Goal: Information Seeking & Learning: Learn about a topic

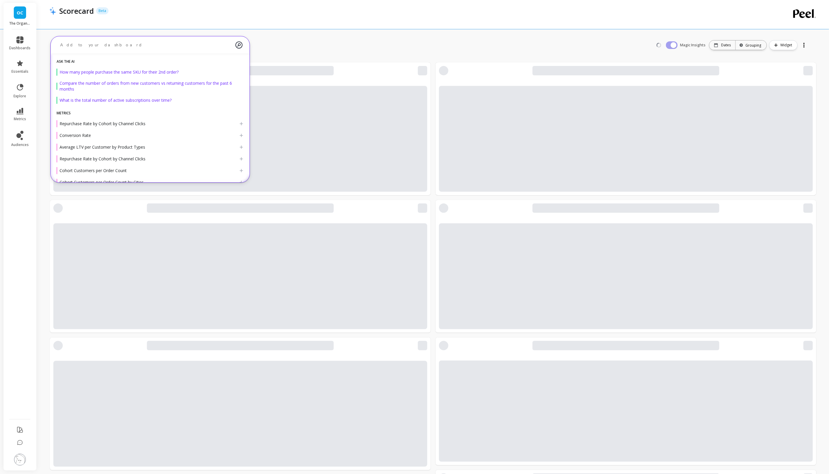
click at [92, 53] on div at bounding box center [150, 45] width 199 height 18
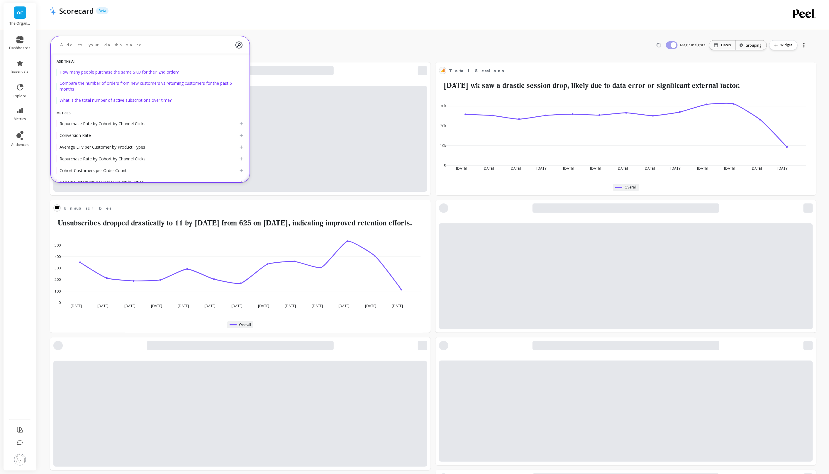
type textarea "m"
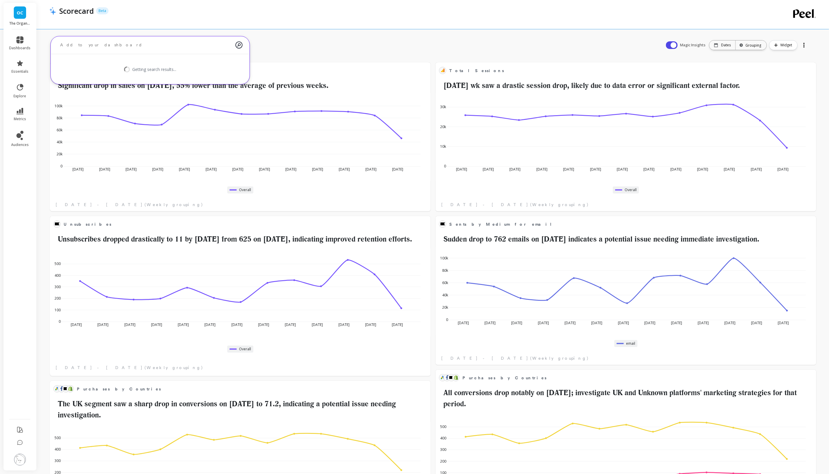
scroll to position [156, 357]
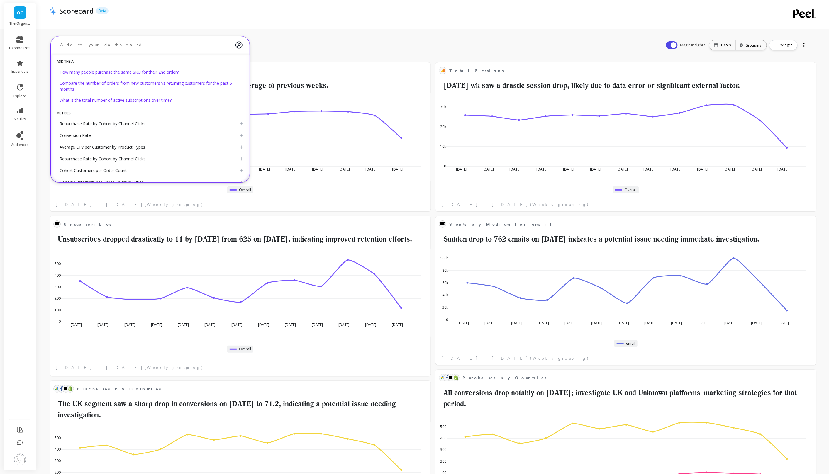
click at [34, 239] on ul "dashboards essentials explore metrics audiences" at bounding box center [20, 222] width 33 height 379
click at [147, 43] on textarea at bounding box center [145, 45] width 180 height 16
type textarea "market"
click at [28, 88] on link "explore" at bounding box center [19, 90] width 21 height 15
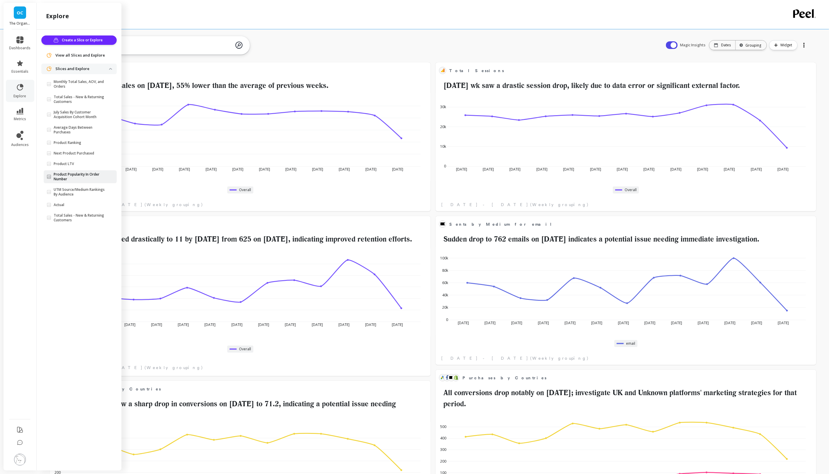
click at [91, 181] on link "Product Popularity In Order Number" at bounding box center [80, 176] width 73 height 13
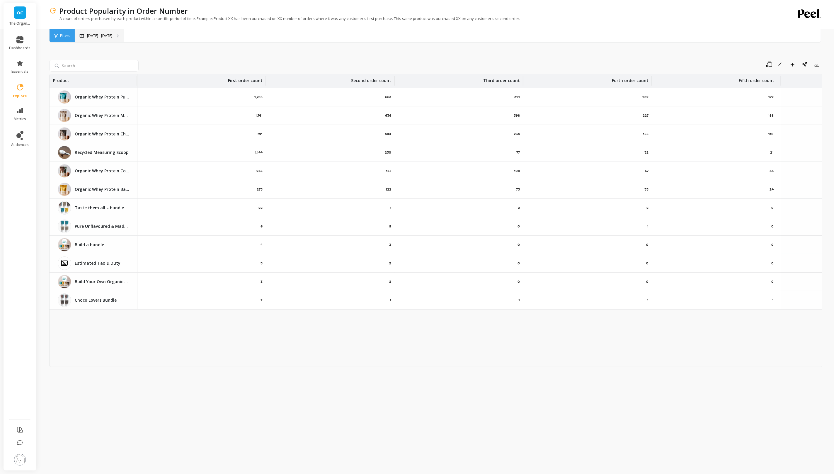
click at [90, 34] on p "Jul 16 - Aug 27" at bounding box center [99, 35] width 25 height 5
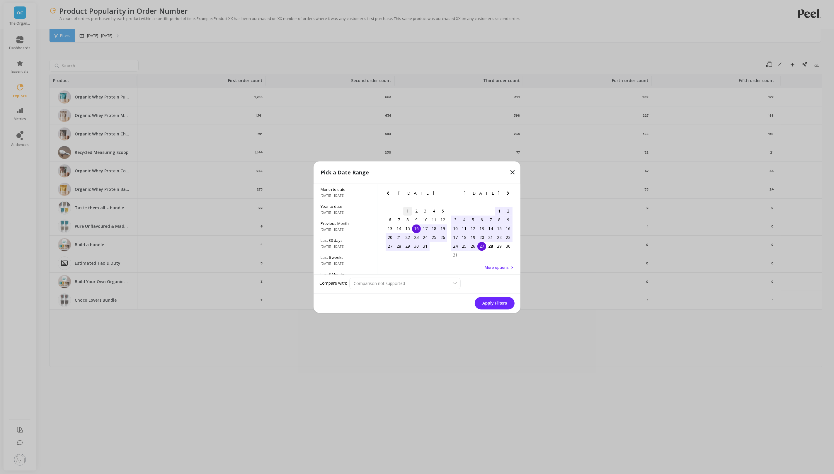
click at [406, 208] on div "1" at bounding box center [407, 211] width 9 height 9
click at [426, 249] on div "31" at bounding box center [425, 246] width 9 height 9
click at [480, 302] on button "Apply Filters" at bounding box center [495, 303] width 40 height 12
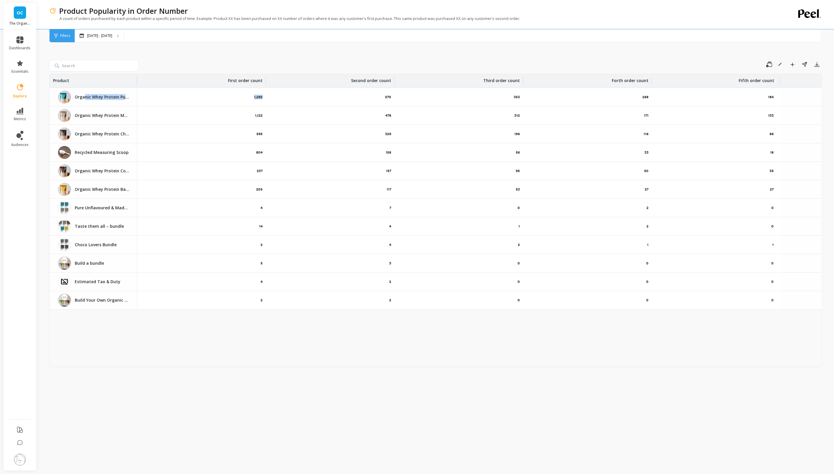
drag, startPoint x: 85, startPoint y: 99, endPoint x: 249, endPoint y: 101, distance: 163.9
click at [249, 101] on tr "Organic Whey Protein Pure Unflavoured Organic Whey Protein Pure Unflavoured 1,2…" at bounding box center [436, 97] width 773 height 18
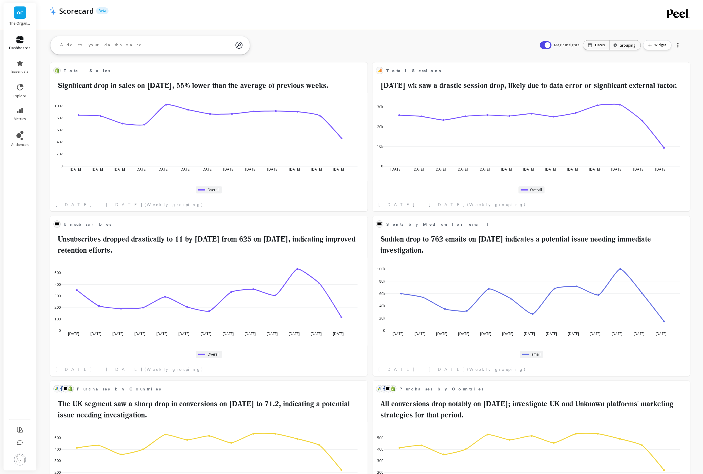
scroll to position [156, 294]
click at [18, 42] on icon at bounding box center [19, 39] width 7 height 7
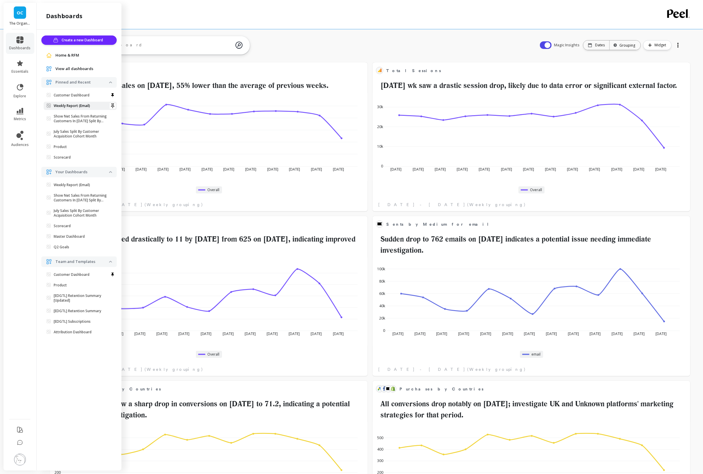
click at [59, 108] on p "Weekly Report (Email)" at bounding box center [72, 106] width 36 height 5
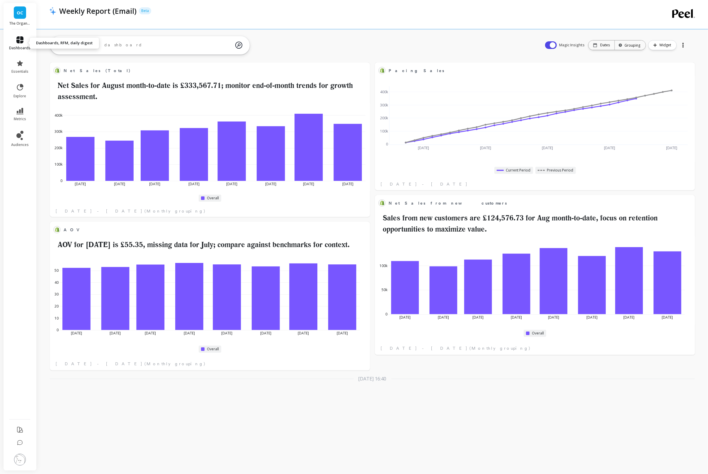
click at [16, 42] on icon at bounding box center [19, 39] width 7 height 7
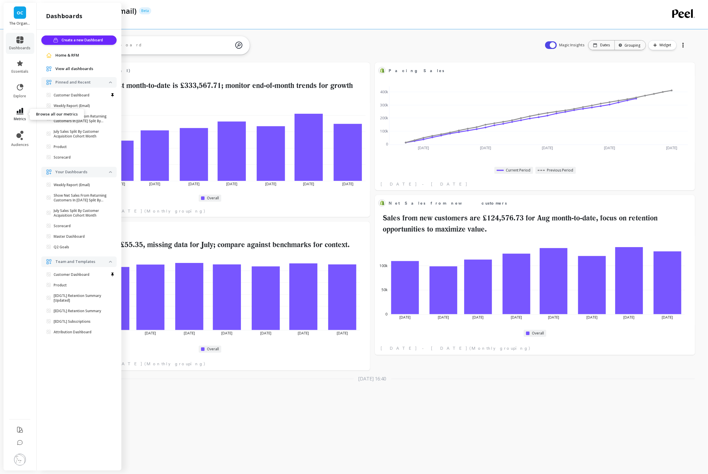
click at [19, 115] on link "metrics" at bounding box center [19, 114] width 21 height 13
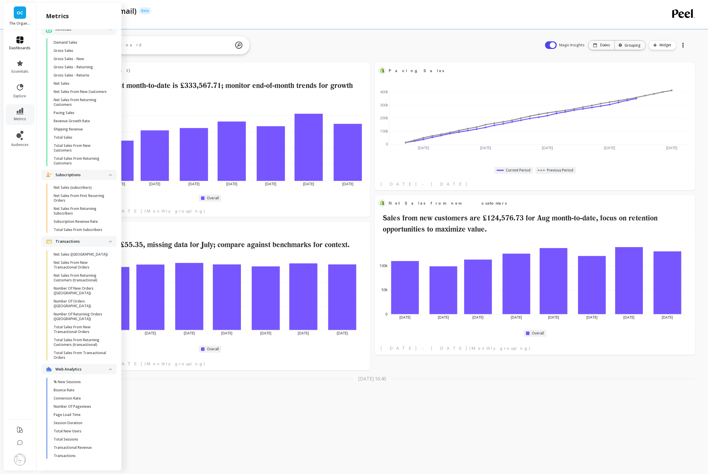
scroll to position [849, 0]
click at [16, 47] on span "dashboards" at bounding box center [19, 48] width 21 height 5
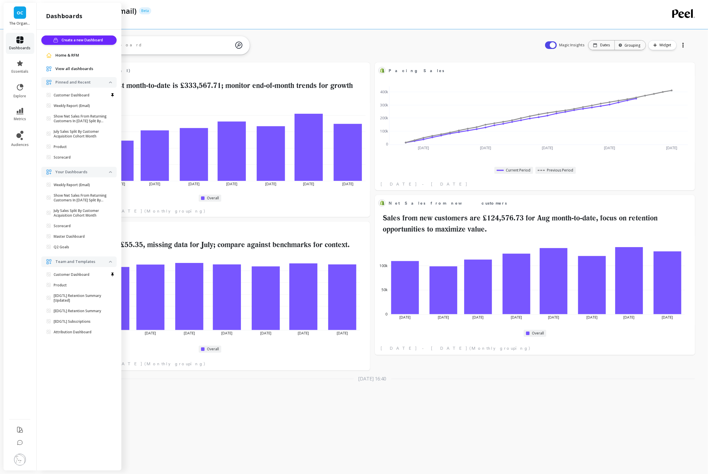
scroll to position [0, 0]
click at [18, 17] on link "OC" at bounding box center [20, 12] width 12 height 12
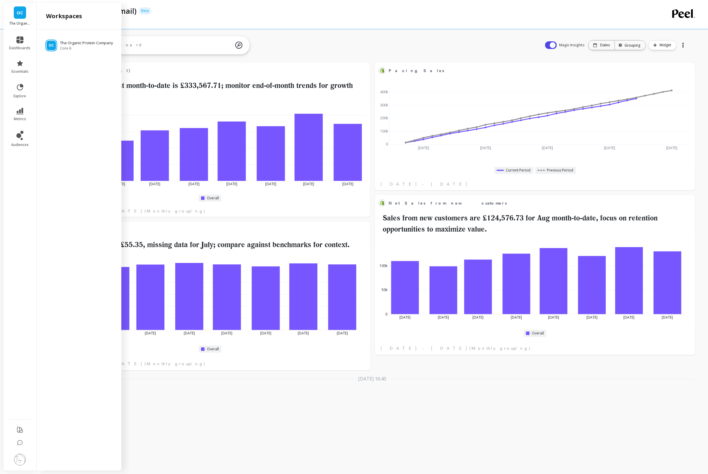
click at [135, 36] on div at bounding box center [150, 45] width 199 height 18
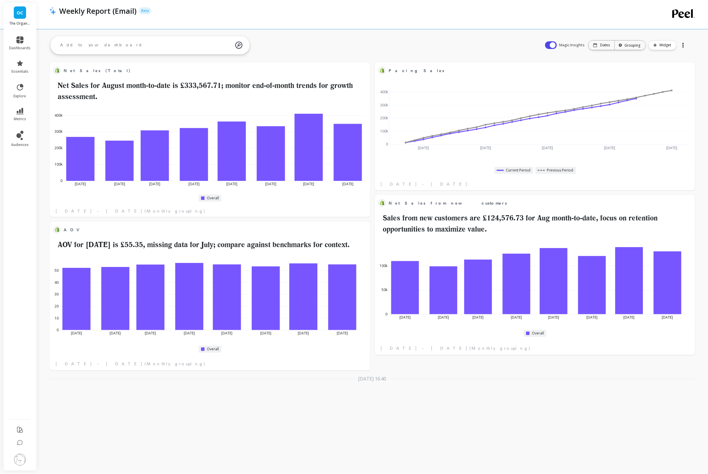
click at [133, 40] on textarea at bounding box center [145, 45] width 180 height 16
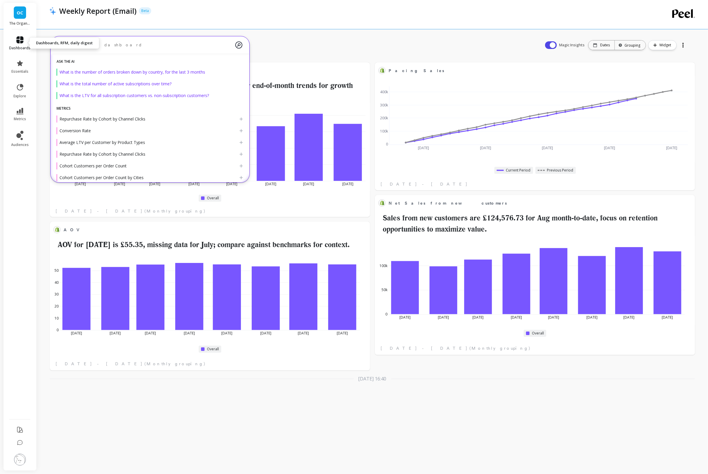
click at [14, 43] on link "dashboards" at bounding box center [19, 43] width 21 height 14
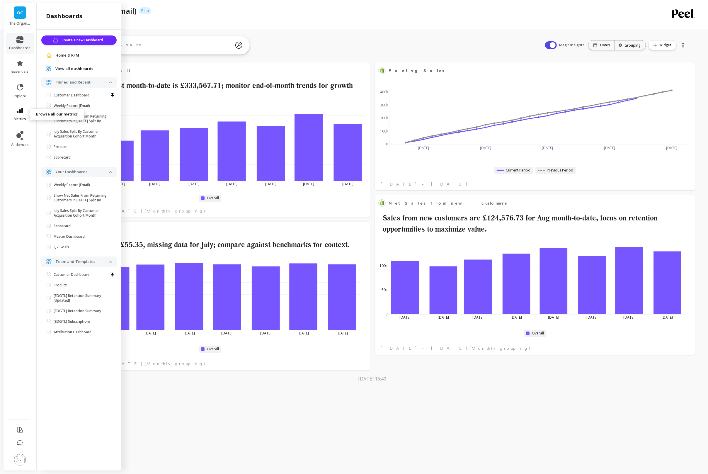
click at [21, 119] on span "metrics" at bounding box center [20, 119] width 12 height 5
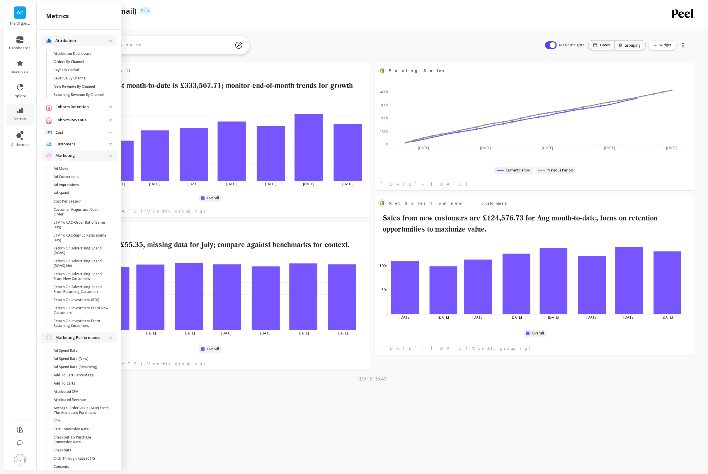
click at [97, 123] on p "Cohorts Revenue" at bounding box center [82, 120] width 54 height 6
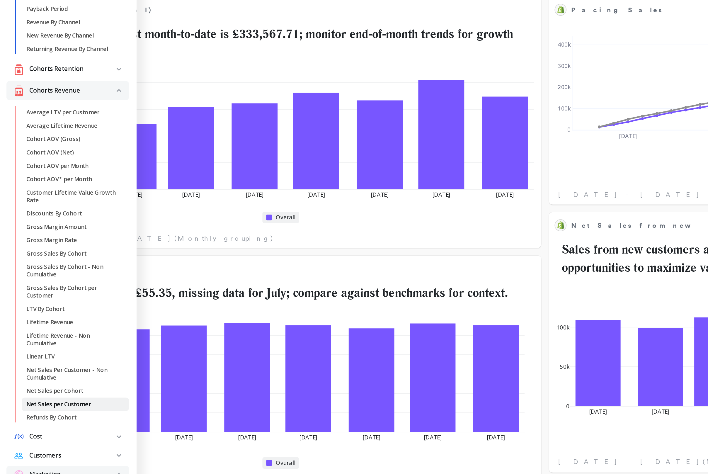
click at [65, 315] on p "Net Sales per Customer" at bounding box center [74, 313] width 40 height 5
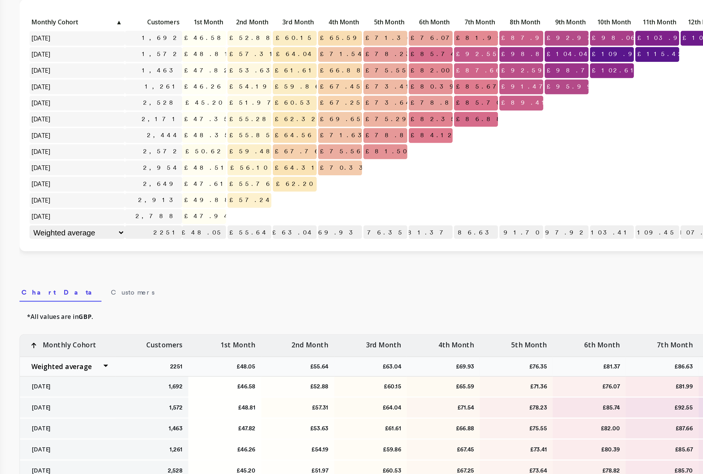
scroll to position [6, 0]
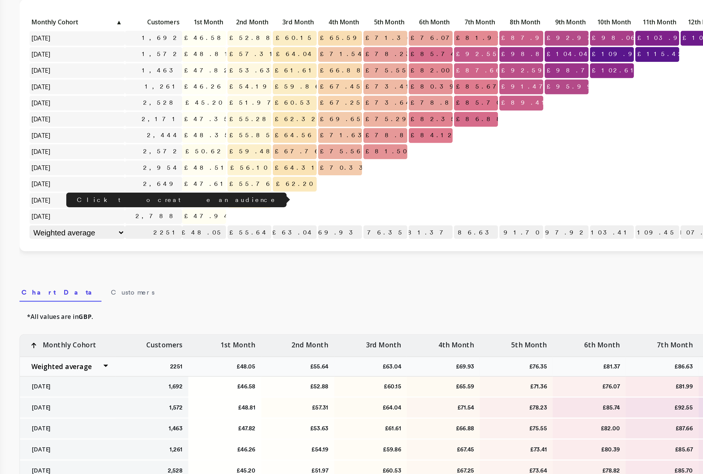
drag, startPoint x: 142, startPoint y: 184, endPoint x: 147, endPoint y: 187, distance: 5.8
click at [147, 187] on div "Click to create an audience 2,913" at bounding box center [131, 188] width 35 height 10
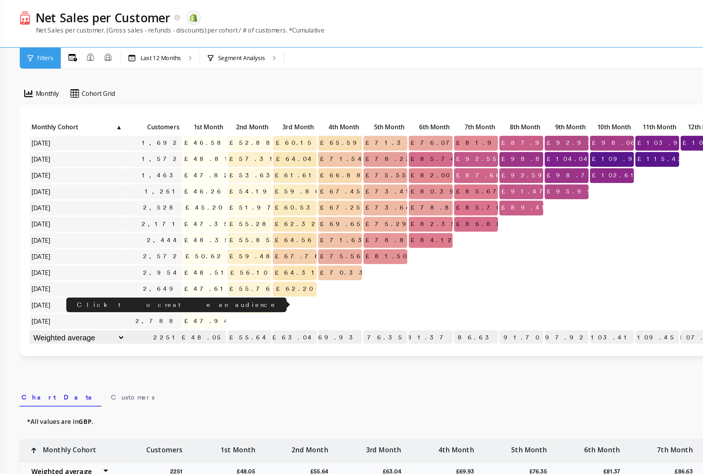
drag, startPoint x: 136, startPoint y: 182, endPoint x: 148, endPoint y: 182, distance: 12.0
click at [148, 183] on div "Click to create an audience 2,913" at bounding box center [131, 187] width 35 height 9
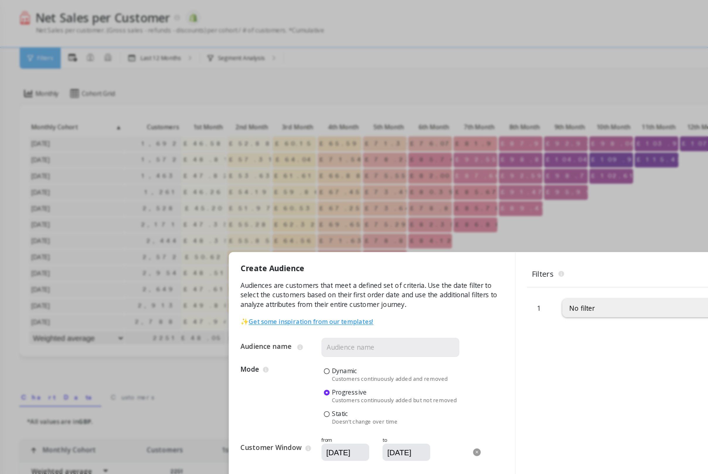
click at [202, 56] on div "Create Audience Audiences are customers that meet a defined set of criteria. Us…" at bounding box center [354, 237] width 708 height 474
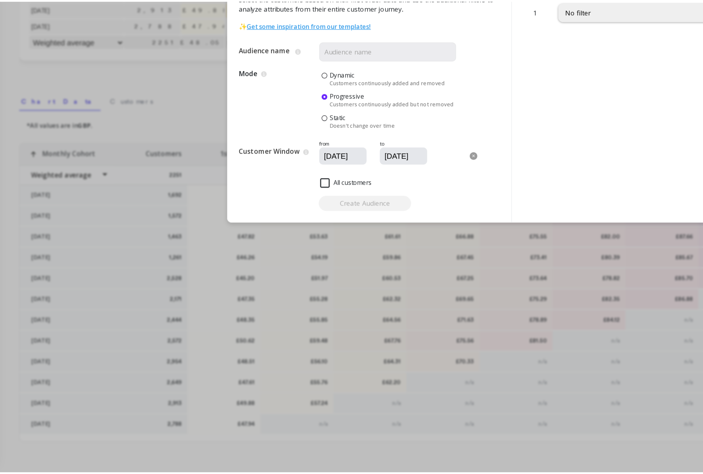
scroll to position [0, 0]
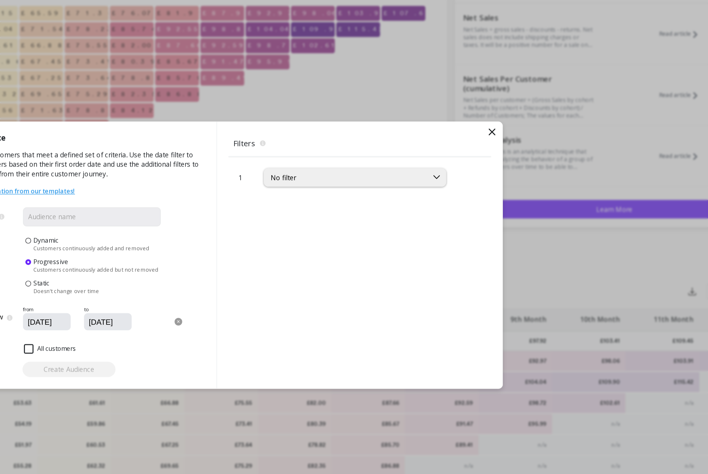
click at [524, 161] on icon at bounding box center [524, 162] width 4 height 4
